Goal: Transaction & Acquisition: Purchase product/service

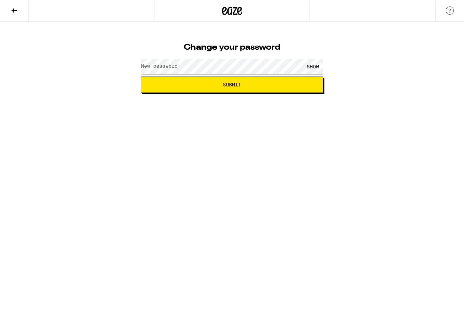
click at [168, 67] on label "New password" at bounding box center [159, 65] width 37 height 5
click at [316, 65] on div "SHOW" at bounding box center [313, 66] width 20 height 15
click at [315, 66] on div "HIDE" at bounding box center [313, 66] width 20 height 15
click at [295, 81] on button "Submit" at bounding box center [232, 84] width 182 height 16
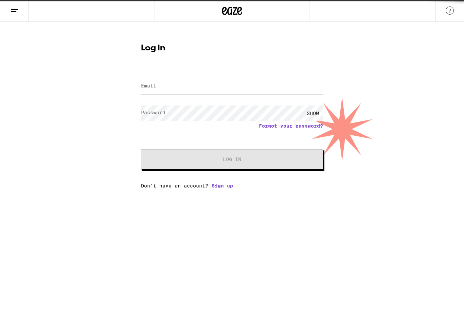
type input "cabrishami@gmail.com"
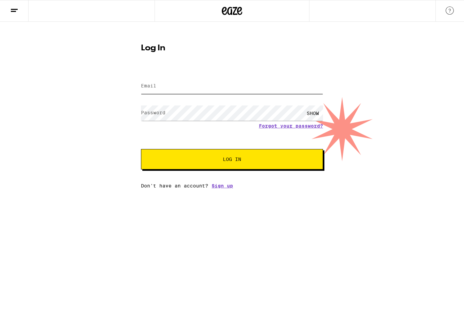
type input "[EMAIL_ADDRESS][DOMAIN_NAME]"
click at [317, 110] on div "SHOW" at bounding box center [313, 112] width 20 height 15
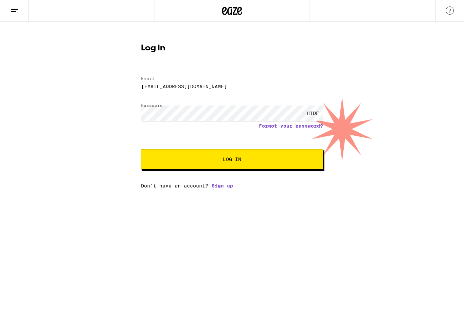
click at [131, 111] on div "Log In Email Email [EMAIL_ADDRESS][DOMAIN_NAME] Password Password HIDE Forgot y…" at bounding box center [232, 105] width 464 height 166
click at [249, 188] on html "Log In Email Email [EMAIL_ADDRESS][DOMAIN_NAME] Password Password HIDE Forgot y…" at bounding box center [232, 94] width 464 height 188
click at [233, 157] on span "Log In" at bounding box center [232, 159] width 18 height 5
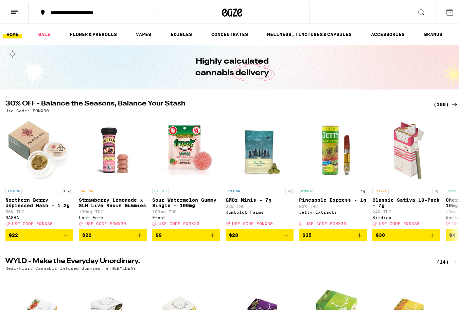
click at [12, 8] on icon at bounding box center [14, 10] width 8 height 8
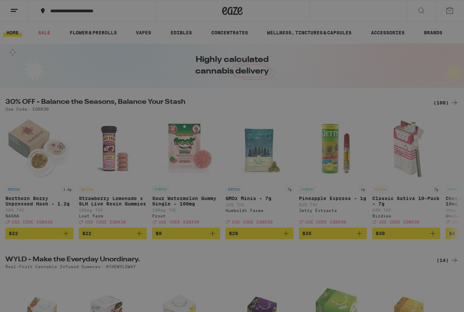
click at [105, 37] on span "Log In" at bounding box center [94, 36] width 64 height 5
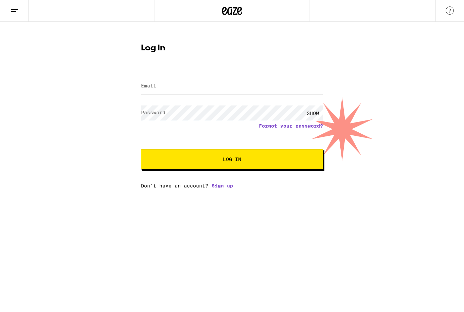
type input "cabrishami@gmail.com"
click at [312, 112] on div "SHOW" at bounding box center [313, 112] width 20 height 15
click at [312, 112] on div "HIDE" at bounding box center [313, 112] width 20 height 15
click at [308, 110] on div "SHOW" at bounding box center [313, 112] width 20 height 15
click at [310, 112] on div "HIDE" at bounding box center [313, 112] width 20 height 15
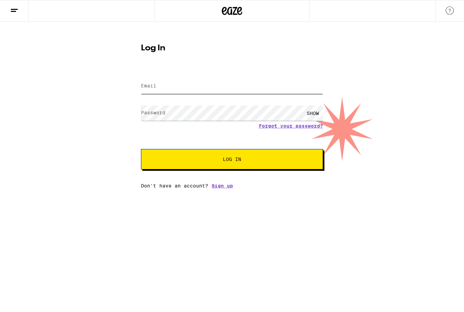
type input "cabrishami@gmail.com"
click at [310, 112] on div "SHOW" at bounding box center [313, 112] width 20 height 15
click at [310, 112] on div "HIDE" at bounding box center [313, 112] width 20 height 15
click at [238, 156] on button "Log In" at bounding box center [232, 159] width 182 height 20
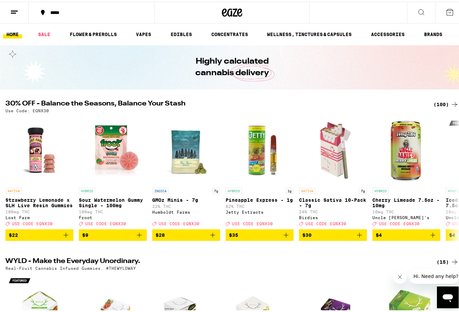
click at [60, 10] on div "*****" at bounding box center [95, 10] width 96 height 5
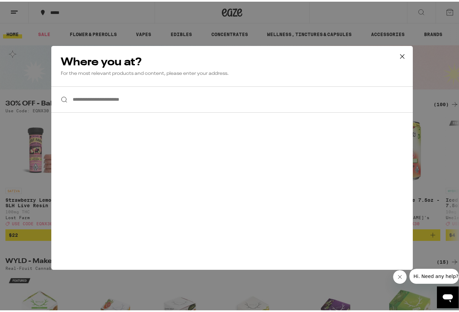
click at [85, 98] on input "**********" at bounding box center [231, 98] width 361 height 26
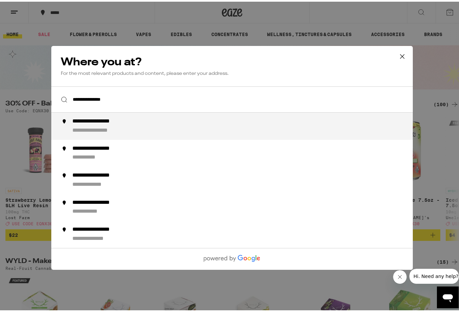
click at [93, 126] on div "**********" at bounding box center [102, 128] width 60 height 7
type input "**********"
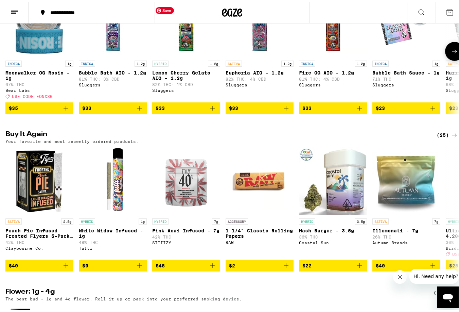
scroll to position [621, 0]
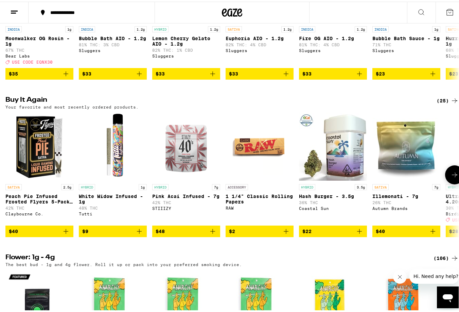
click at [68, 233] on icon "Add to bag" at bounding box center [66, 229] width 8 height 8
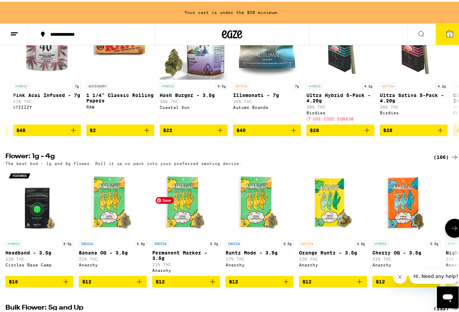
scroll to position [823, 0]
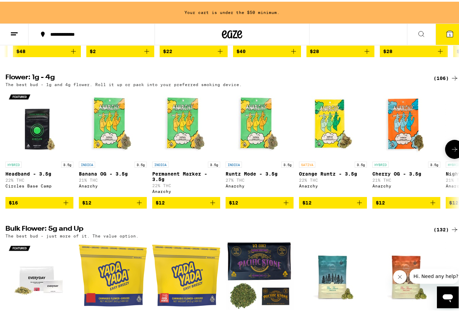
click at [451, 152] on icon at bounding box center [455, 147] width 8 height 8
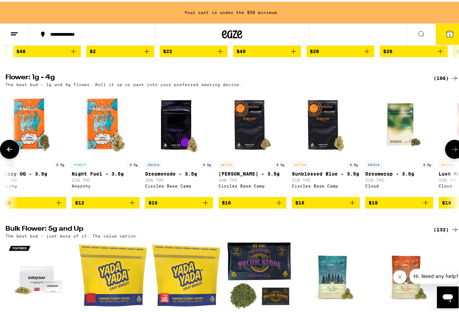
click at [452, 150] on icon at bounding box center [454, 147] width 5 height 5
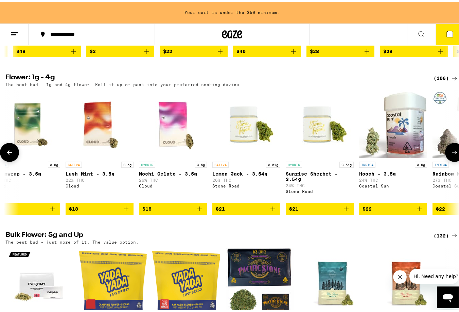
scroll to position [0, 748]
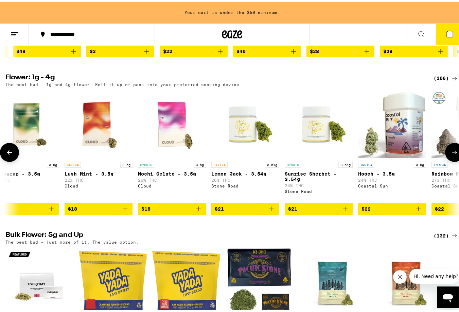
click at [452, 153] on icon at bounding box center [454, 150] width 5 height 5
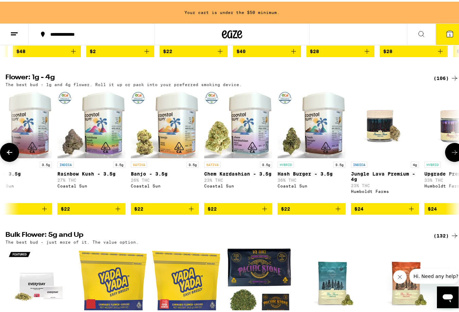
click at [451, 155] on icon at bounding box center [455, 150] width 8 height 8
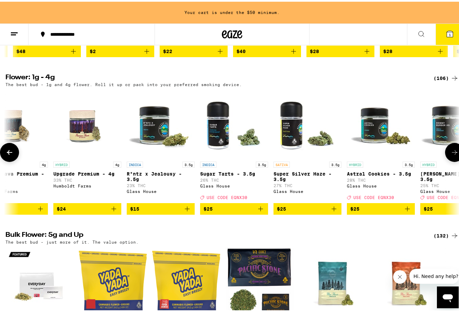
scroll to position [0, 1496]
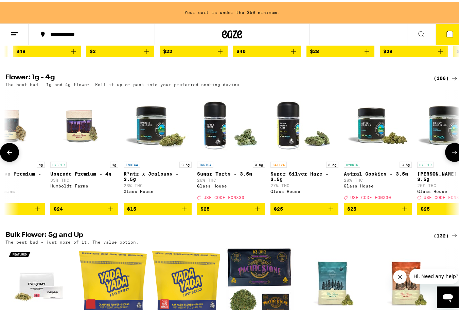
click at [451, 155] on icon at bounding box center [455, 150] width 8 height 8
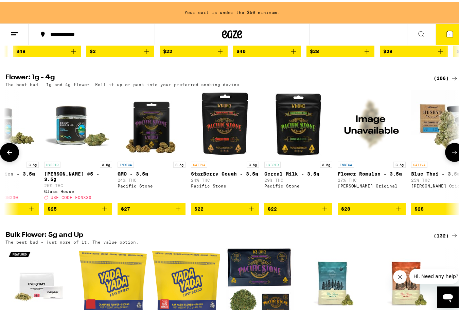
scroll to position [0, 1870]
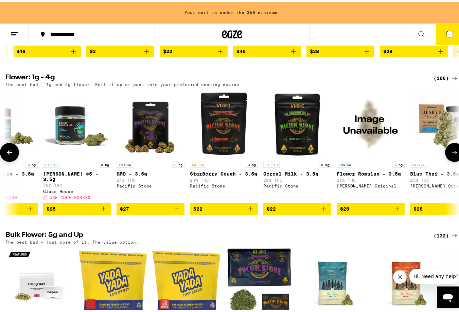
click at [451, 155] on icon at bounding box center [455, 150] width 8 height 8
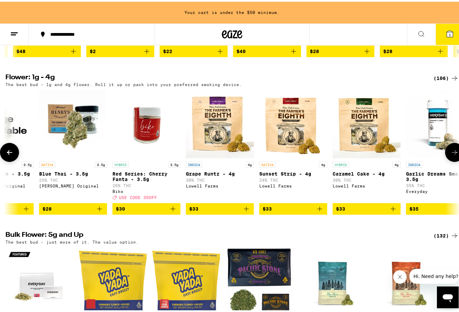
scroll to position [0, 2244]
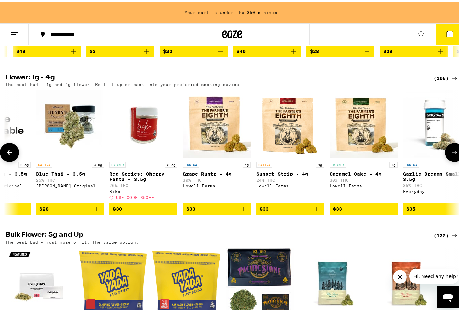
click at [451, 155] on icon at bounding box center [455, 150] width 8 height 8
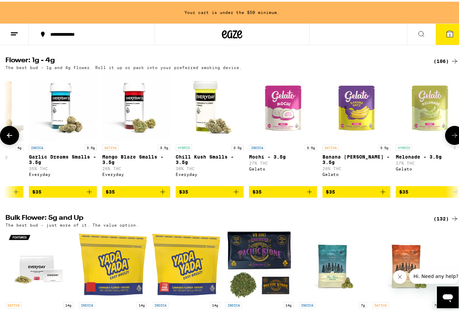
scroll to position [841, 0]
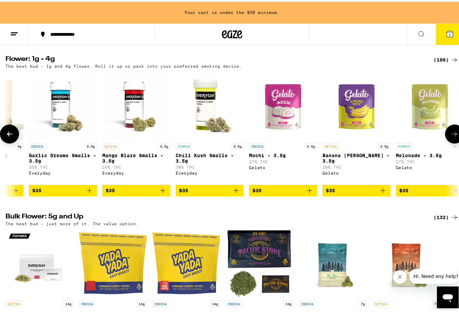
click at [234, 193] on icon "Add to bag" at bounding box center [236, 188] width 8 height 8
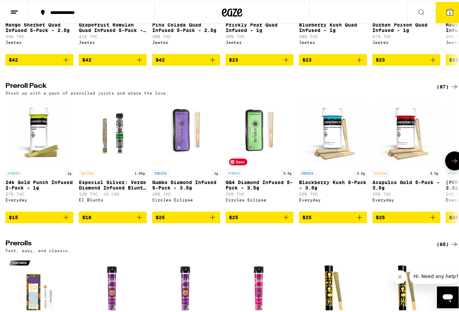
scroll to position [1941, 0]
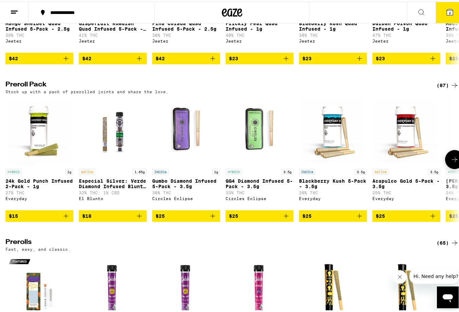
click at [283, 218] on icon "Add to bag" at bounding box center [286, 214] width 8 height 8
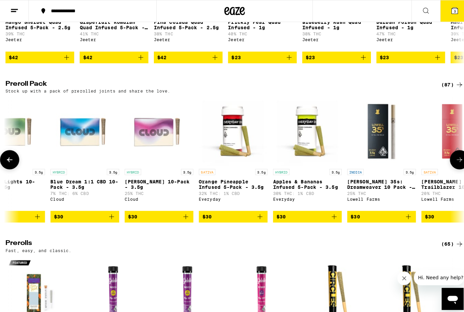
scroll to position [0, 1281]
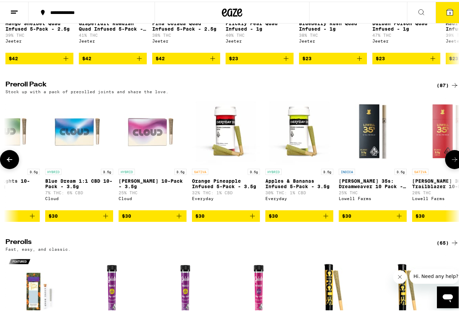
click at [254, 218] on icon "Add to bag" at bounding box center [252, 214] width 8 height 8
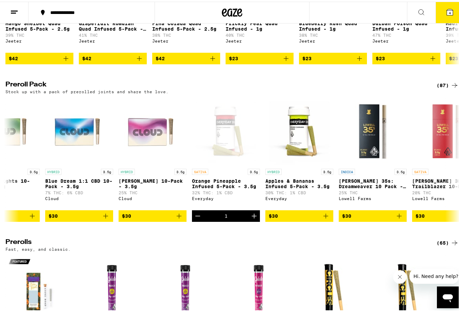
click at [439, 13] on button "4" at bounding box center [450, 10] width 29 height 21
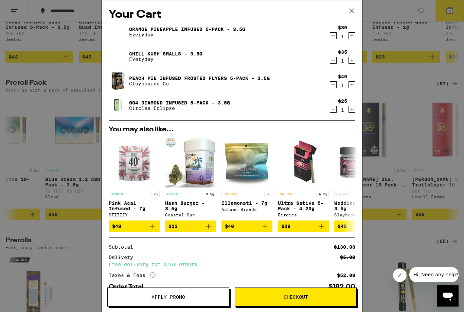
click at [330, 86] on icon "Decrement" at bounding box center [333, 85] width 6 height 8
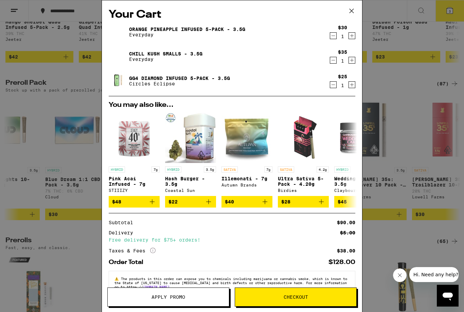
click at [52, 126] on div "Your Cart Orange Pineapple Infused 5-Pack - 3.5g Everyday $30 1 Chill Kush Smal…" at bounding box center [232, 156] width 464 height 312
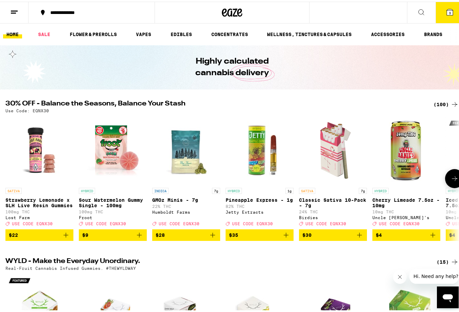
click at [451, 181] on icon at bounding box center [455, 177] width 8 height 8
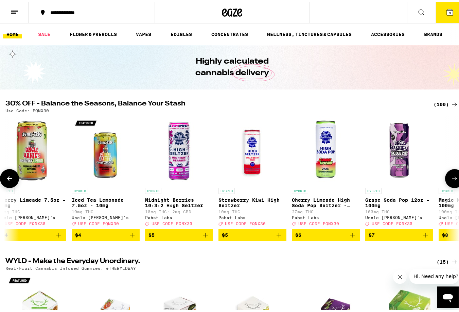
click at [451, 181] on icon at bounding box center [455, 177] width 8 height 8
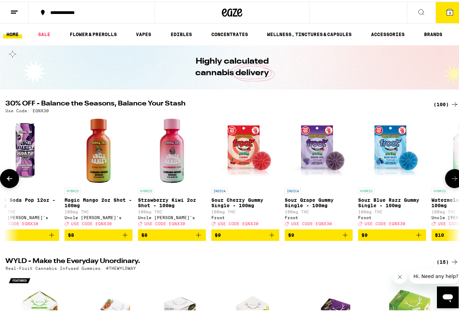
click at [451, 181] on icon at bounding box center [455, 177] width 8 height 8
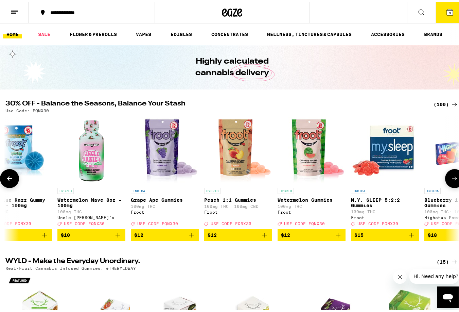
click at [451, 181] on icon at bounding box center [455, 177] width 8 height 8
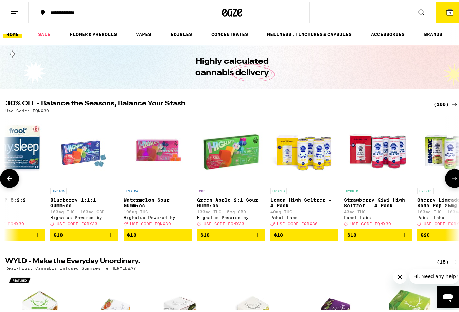
click at [451, 181] on icon at bounding box center [455, 177] width 8 height 8
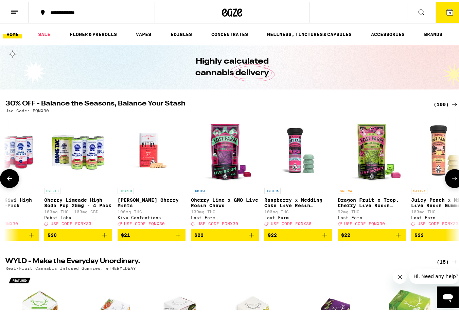
click at [451, 181] on icon at bounding box center [455, 177] width 8 height 8
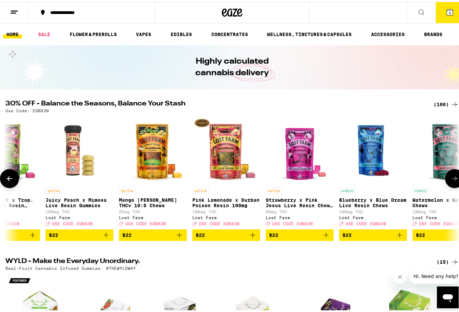
scroll to position [0, 2244]
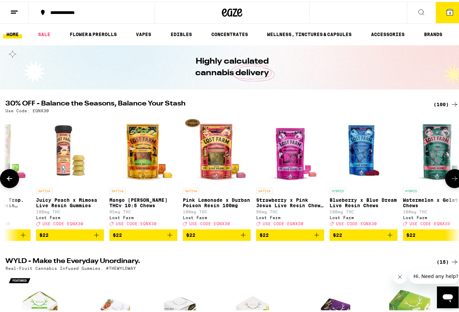
click at [451, 181] on icon at bounding box center [455, 177] width 8 height 8
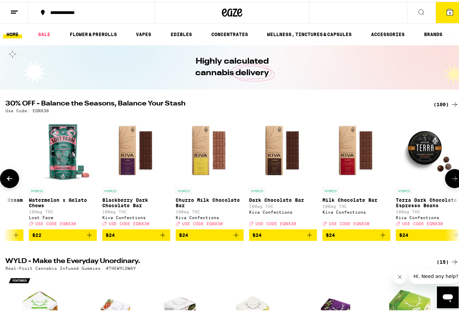
click at [451, 181] on icon at bounding box center [455, 177] width 8 height 8
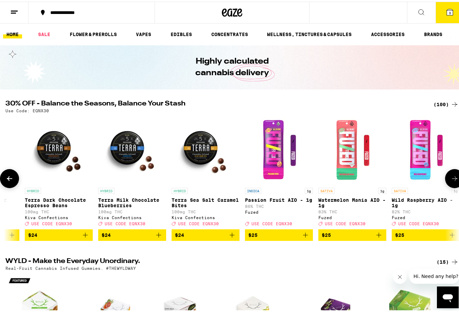
click at [451, 181] on icon at bounding box center [455, 177] width 8 height 8
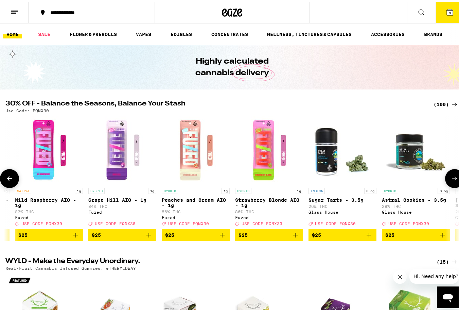
click at [451, 181] on icon at bounding box center [455, 177] width 8 height 8
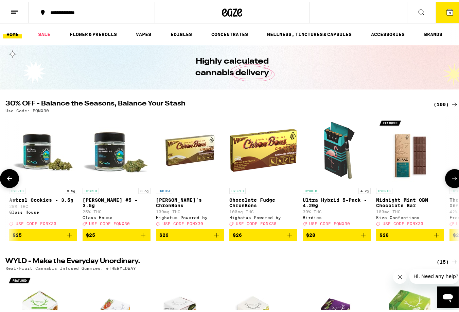
scroll to position [0, 3740]
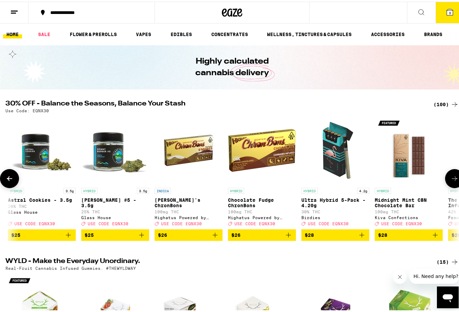
click at [7, 177] on icon at bounding box center [9, 177] width 8 height 8
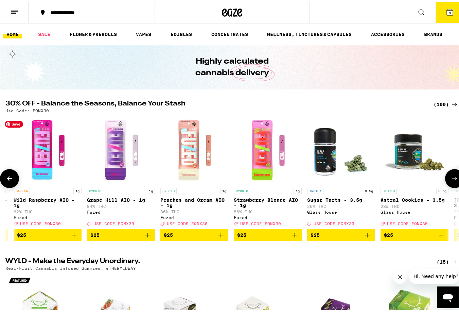
scroll to position [0, 3366]
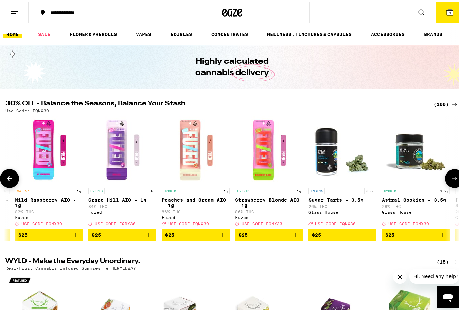
click at [451, 181] on icon at bounding box center [455, 177] width 8 height 8
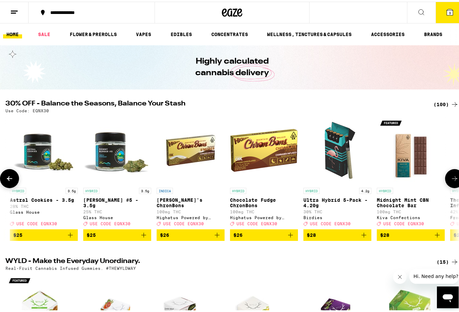
scroll to position [0, 3740]
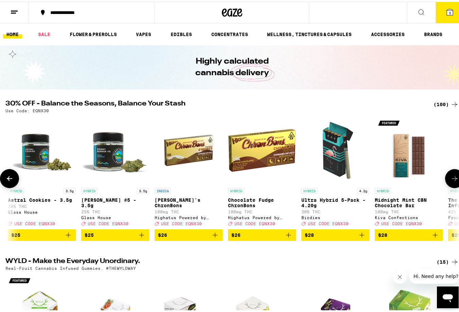
drag, startPoint x: 447, startPoint y: 181, endPoint x: 352, endPoint y: 245, distance: 115.5
click at [362, 236] on icon "Add to bag" at bounding box center [362, 233] width 8 height 8
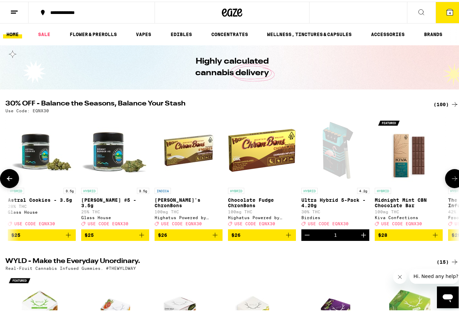
click at [452, 179] on icon at bounding box center [455, 177] width 8 height 8
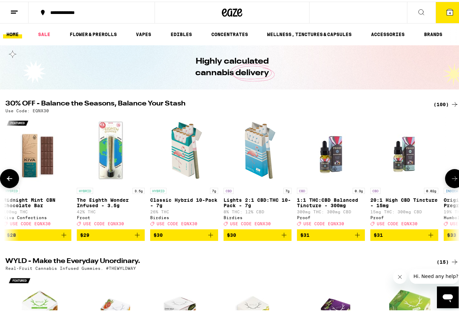
scroll to position [0, 4114]
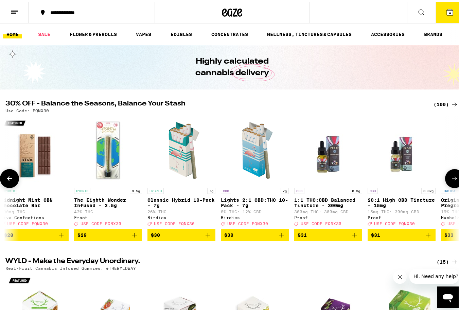
click at [452, 179] on icon at bounding box center [455, 177] width 8 height 8
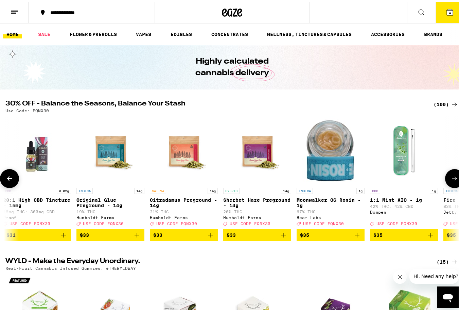
scroll to position [0, 4488]
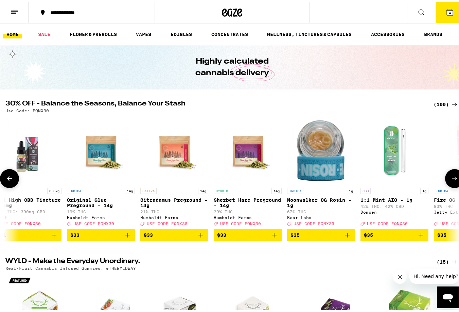
click at [451, 177] on icon at bounding box center [455, 177] width 8 height 8
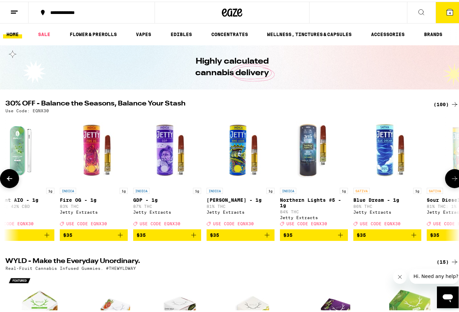
click at [451, 177] on icon at bounding box center [455, 177] width 8 height 8
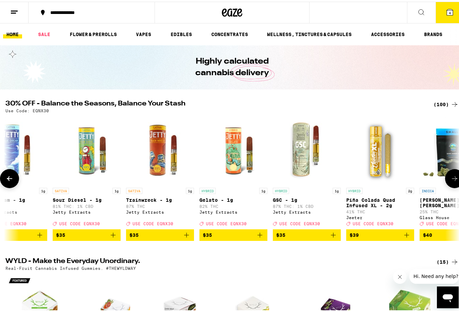
click at [451, 177] on icon at bounding box center [455, 177] width 8 height 8
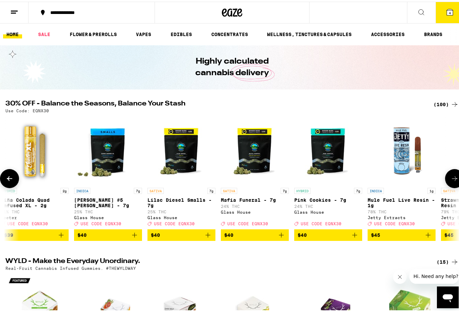
scroll to position [0, 5611]
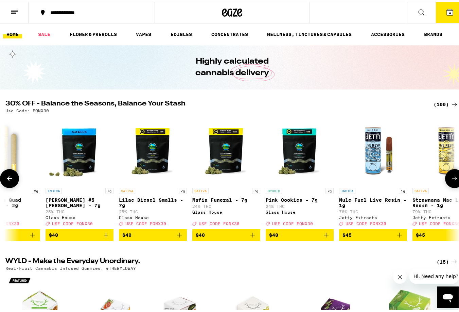
click at [9, 178] on icon at bounding box center [9, 177] width 8 height 8
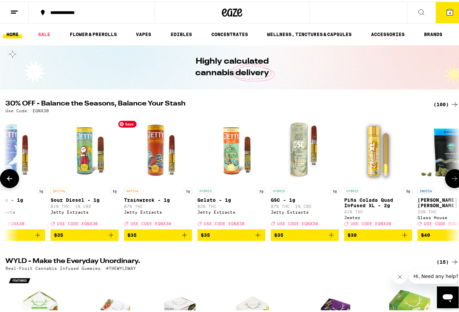
scroll to position [0, 5237]
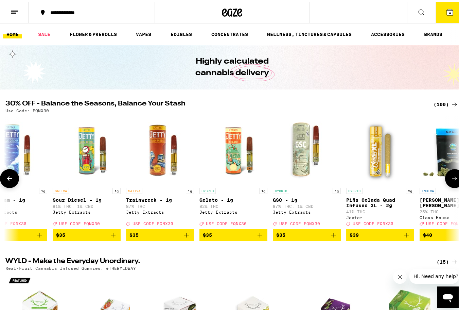
click at [7, 181] on icon at bounding box center [9, 177] width 8 height 8
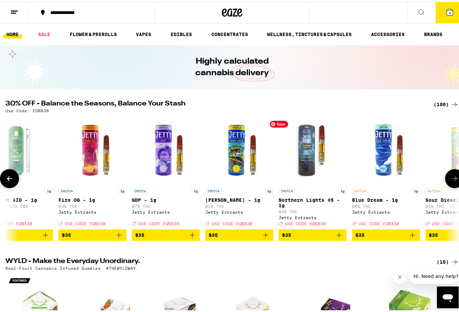
scroll to position [0, 4863]
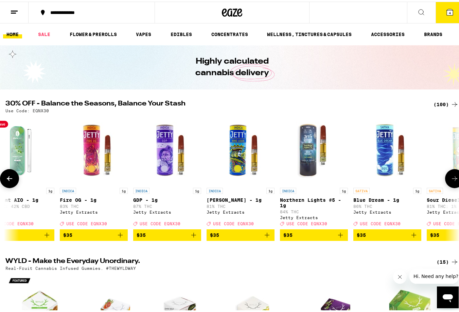
click at [23, 158] on img "Open page for 1:1 Mint AIO - 1g from Dompen" at bounding box center [20, 148] width 68 height 68
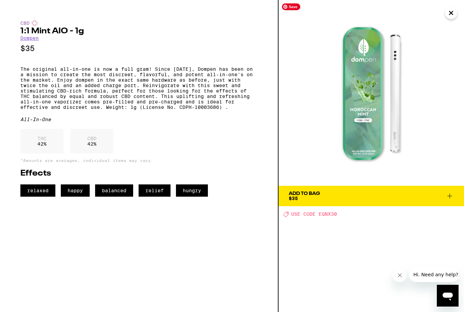
click at [449, 14] on icon "Close" at bounding box center [450, 12] width 3 height 3
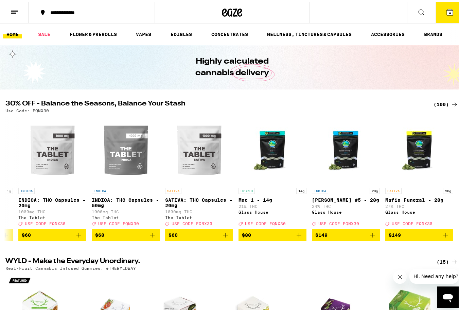
click at [449, 13] on button "4" at bounding box center [450, 10] width 29 height 21
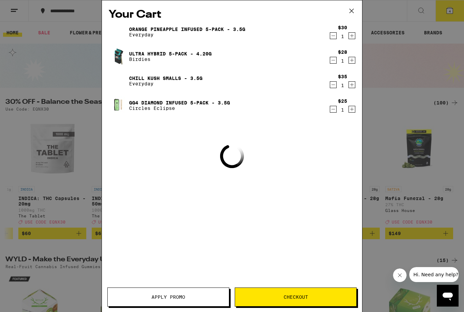
scroll to position [0, 6885]
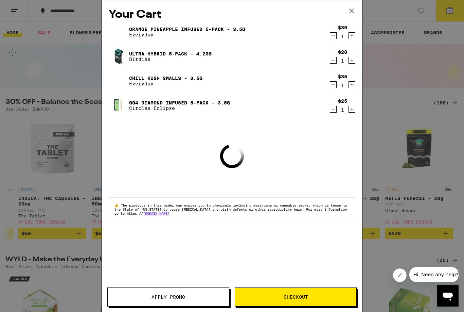
click at [179, 299] on span "Apply Promo" at bounding box center [169, 296] width 34 height 5
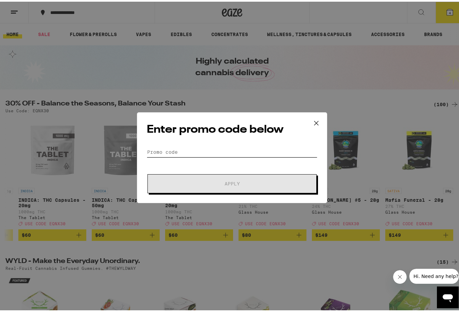
click at [179, 147] on input "Promo Code" at bounding box center [232, 150] width 171 height 10
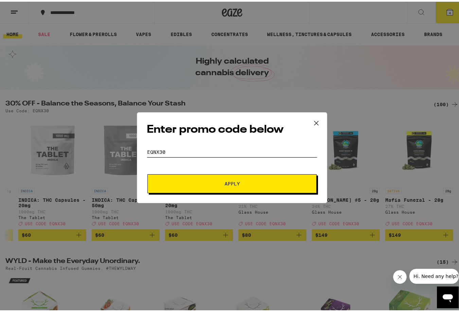
type input "EQNX30"
click at [191, 182] on span "Apply" at bounding box center [232, 181] width 122 height 5
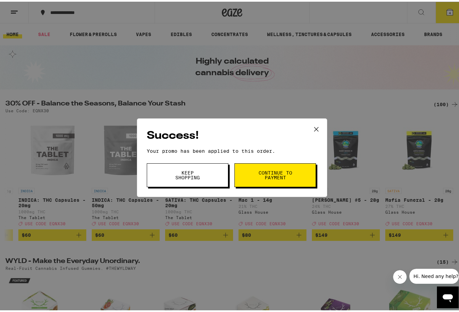
click at [258, 177] on span "Continue to payment" at bounding box center [275, 174] width 35 height 10
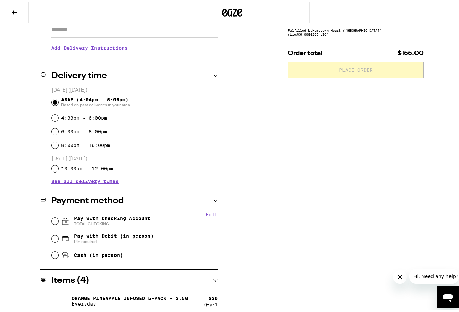
scroll to position [131, 0]
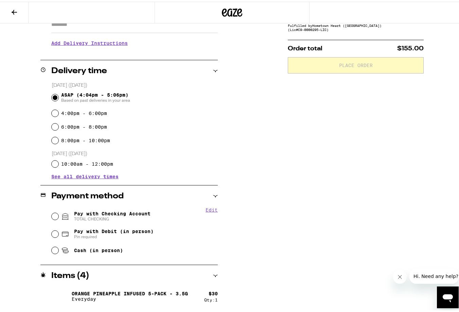
click at [130, 212] on span "Pay with Checking Account TOTAL CHECKING" at bounding box center [112, 214] width 76 height 11
click at [58, 212] on input "Pay with Checking Account TOTAL CHECKING" at bounding box center [55, 214] width 7 height 7
radio input "true"
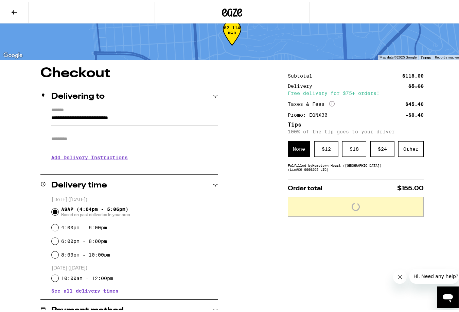
scroll to position [16, 0]
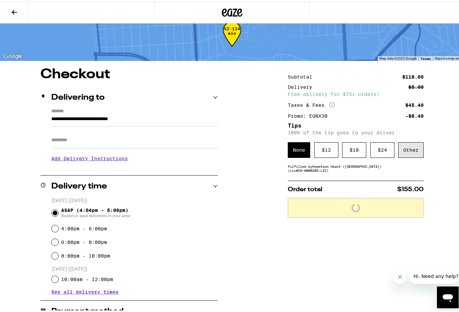
click at [404, 153] on div "Other" at bounding box center [410, 148] width 25 height 16
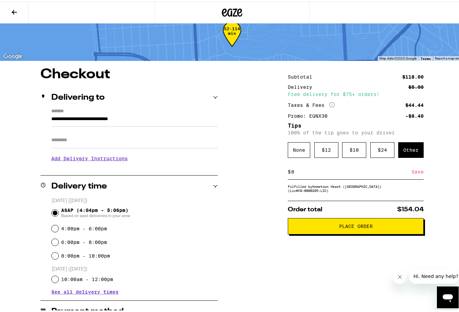
type input "8"
click at [325, 224] on button "Place Order" at bounding box center [356, 224] width 136 height 16
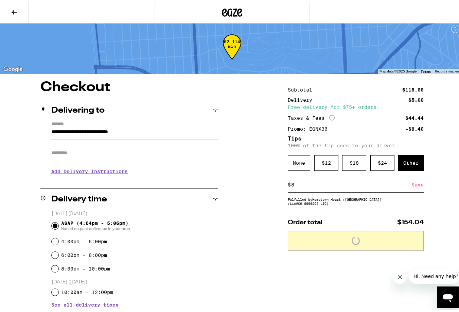
scroll to position [4, 0]
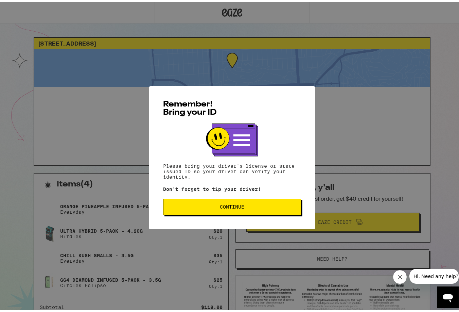
click at [237, 213] on button "Continue" at bounding box center [232, 205] width 138 height 16
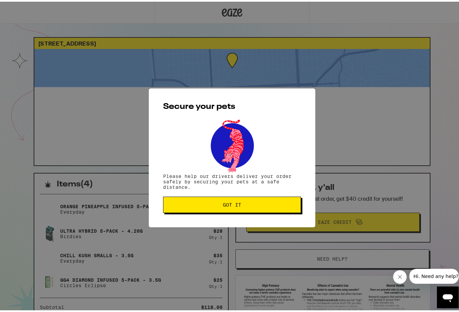
click at [232, 202] on span "Got it" at bounding box center [232, 202] width 18 height 5
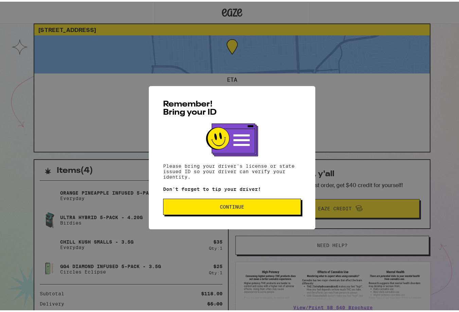
click at [245, 207] on span "Continue" at bounding box center [232, 204] width 126 height 5
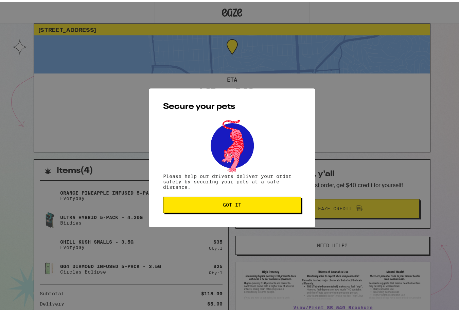
click at [233, 203] on span "Got it" at bounding box center [232, 202] width 18 height 5
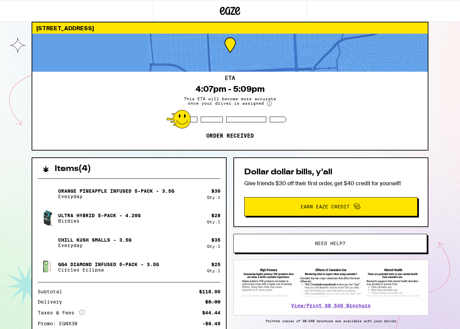
click at [169, 220] on div "Ultra Hybrid 5-Pack - 4.20g Birdies" at bounding box center [122, 218] width 169 height 19
